Goal: Information Seeking & Learning: Learn about a topic

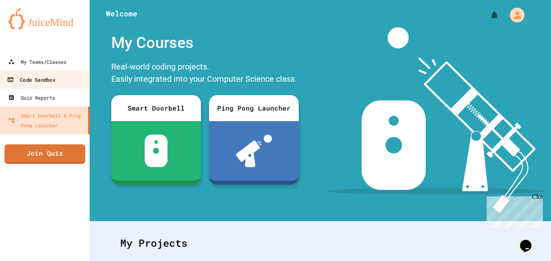
click at [61, 81] on link "Code Sandbox" at bounding box center [45, 79] width 92 height 18
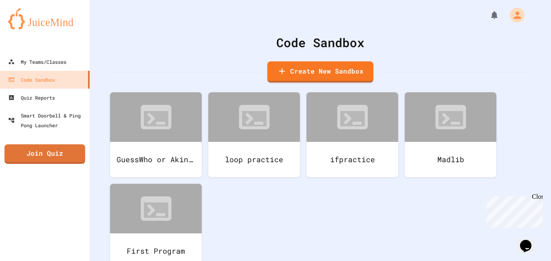
scroll to position [27, 0]
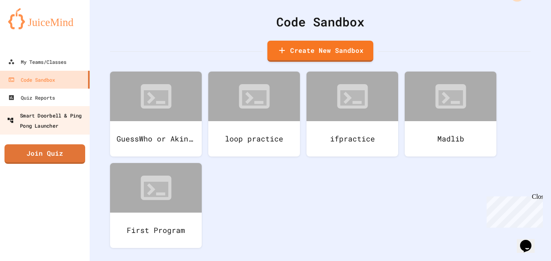
click at [49, 126] on div "Smart Doorbell & Ping Pong Launcher" at bounding box center [47, 120] width 81 height 20
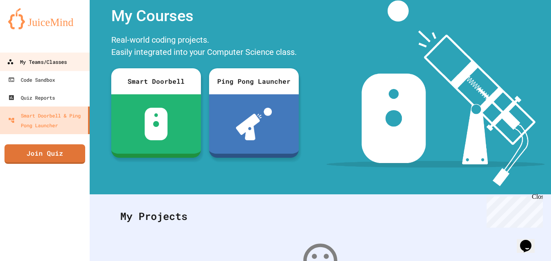
click at [57, 59] on div "My Teams/Classes" at bounding box center [37, 62] width 60 height 10
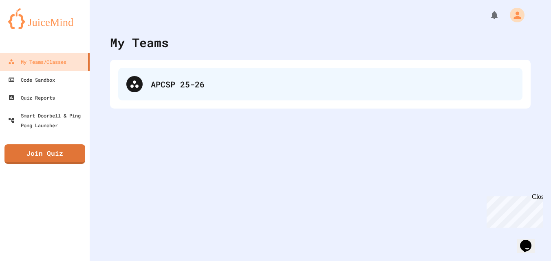
click at [135, 83] on icon at bounding box center [134, 84] width 8 height 7
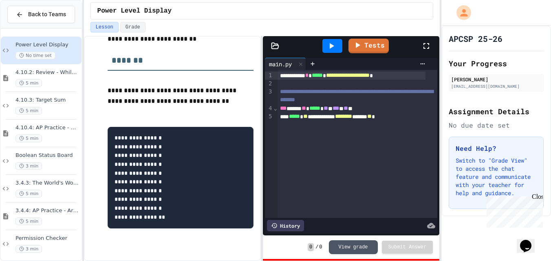
scroll to position [124, 0]
click at [46, 74] on span "4.10.2: Review - While Loops" at bounding box center [47, 72] width 64 height 7
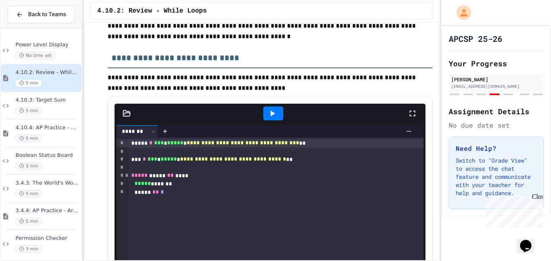
scroll to position [1219, 0]
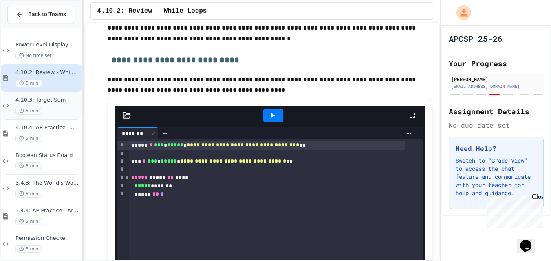
click at [26, 110] on span "5 min" at bounding box center [28, 111] width 26 height 8
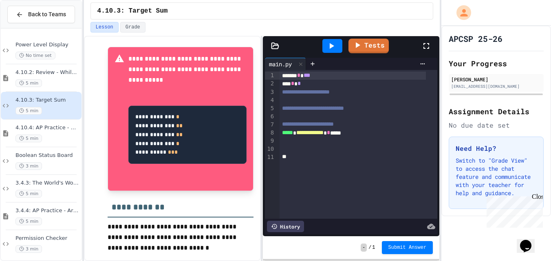
scroll to position [397, 0]
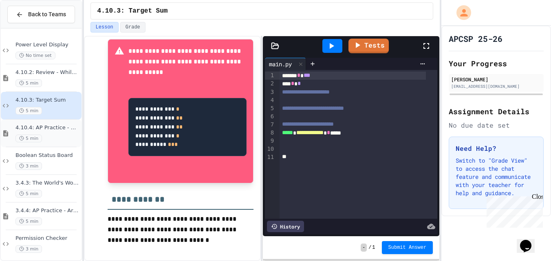
click at [46, 136] on div "5 min" at bounding box center [47, 139] width 64 height 8
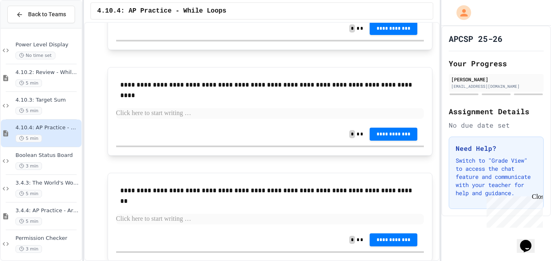
scroll to position [939, 0]
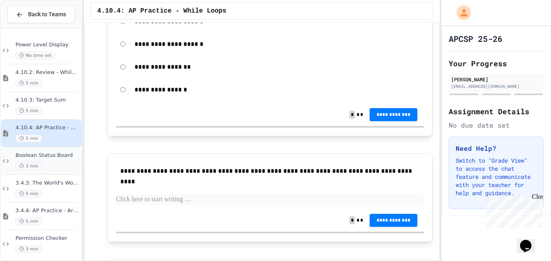
click at [50, 173] on div "Boolean Status Board 3 min" at bounding box center [41, 161] width 81 height 28
